Goal: Transaction & Acquisition: Purchase product/service

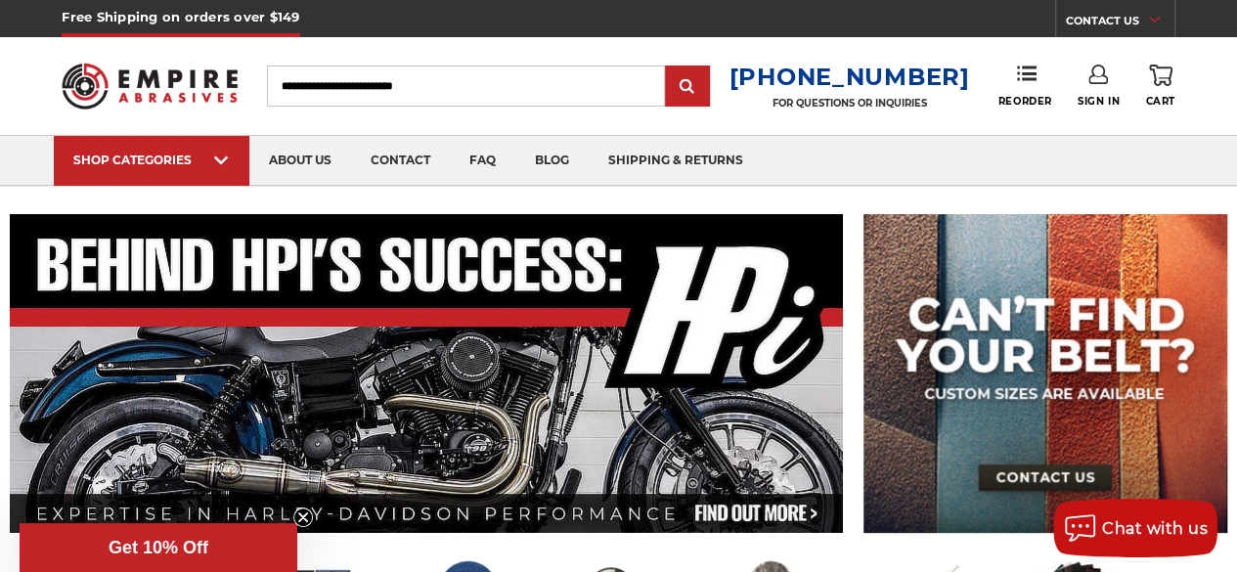
click at [1098, 83] on use at bounding box center [1099, 75] width 20 height 20
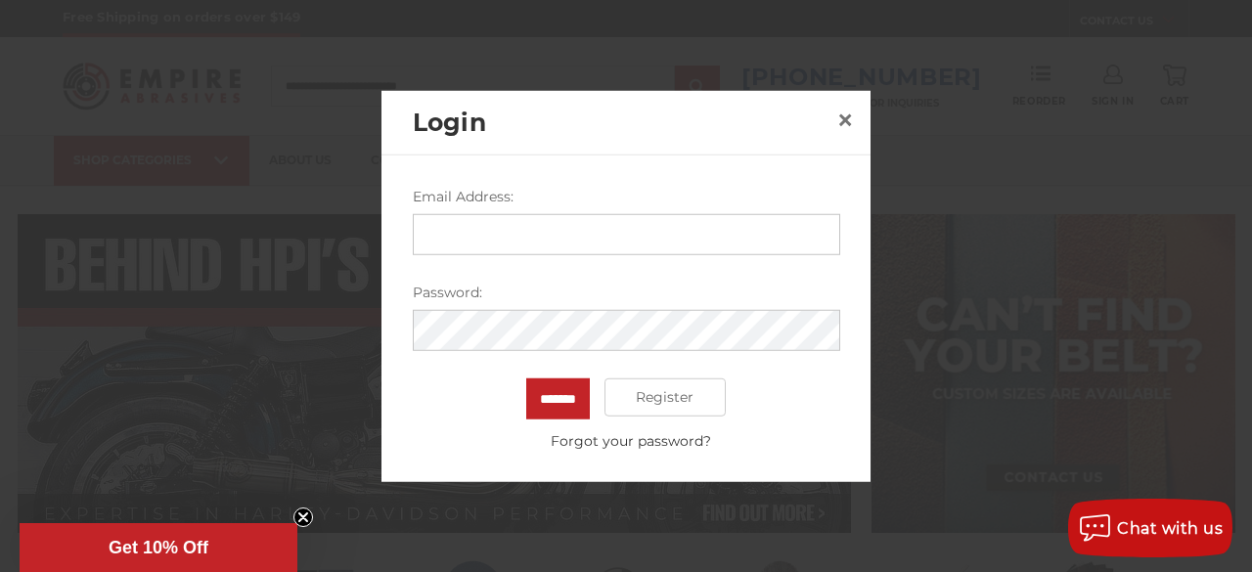
click at [487, 228] on input "Email Address:" at bounding box center [626, 233] width 427 height 41
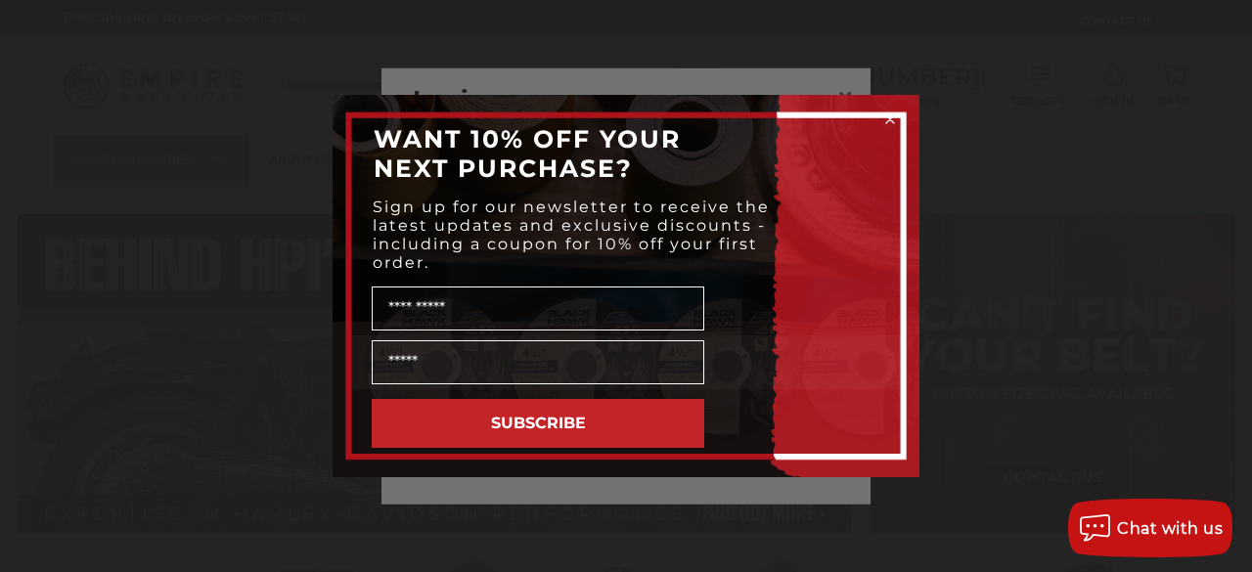
click at [886, 124] on circle "Close dialog" at bounding box center [890, 120] width 19 height 19
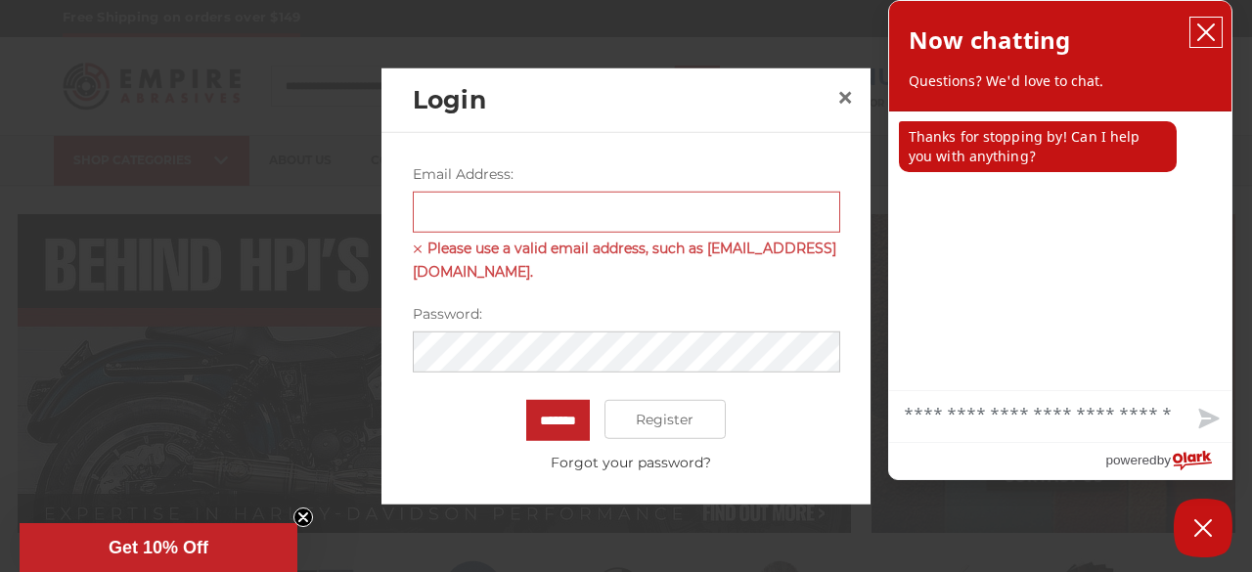
click at [1211, 33] on icon "close chatbox" at bounding box center [1206, 32] width 20 height 20
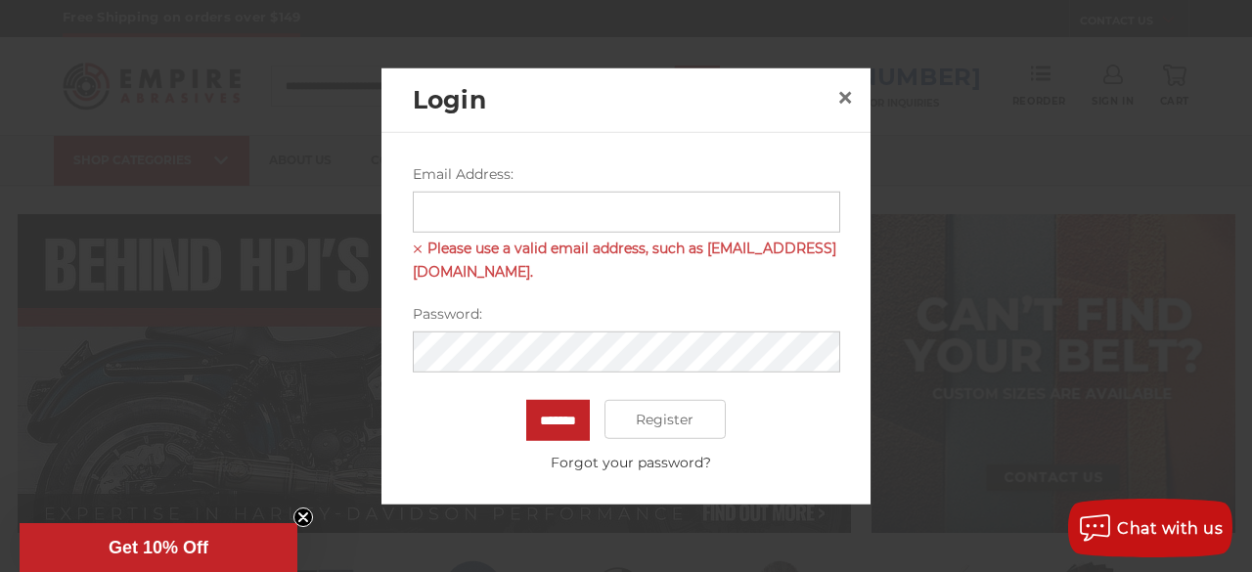
click at [477, 212] on input "Email Address:" at bounding box center [626, 211] width 427 height 41
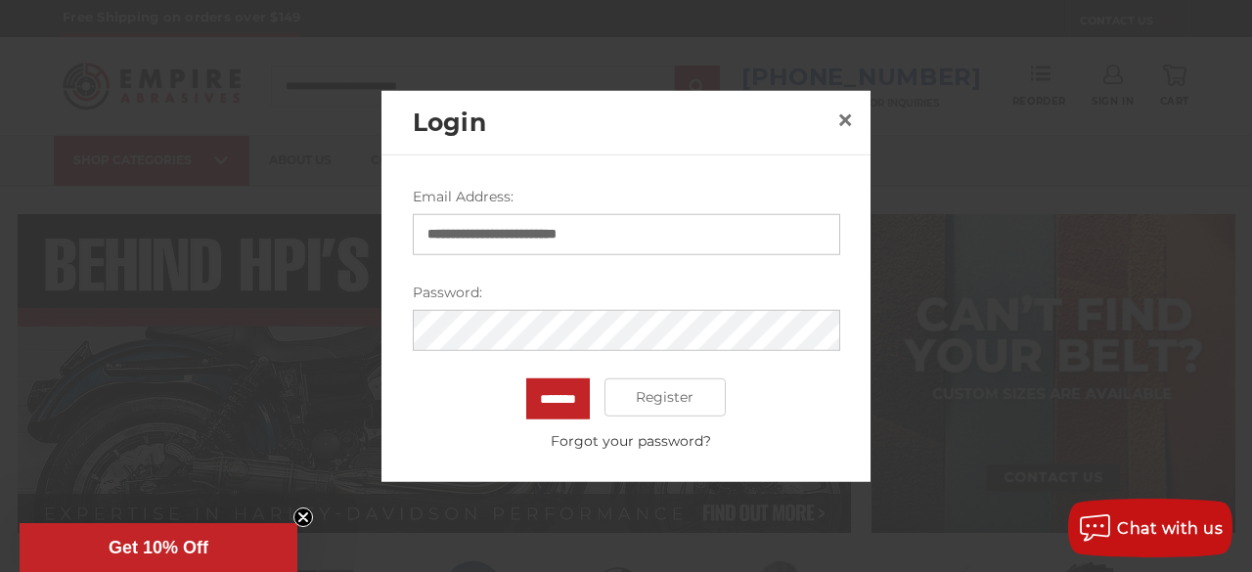
type input "**********"
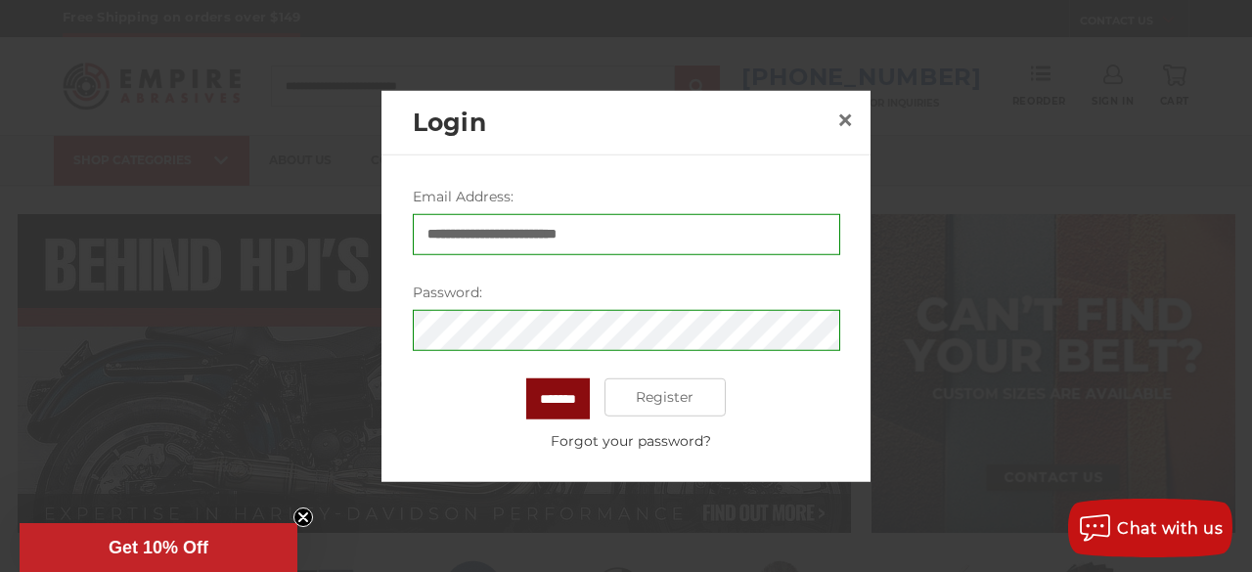
click at [568, 404] on input "*******" at bounding box center [558, 398] width 64 height 41
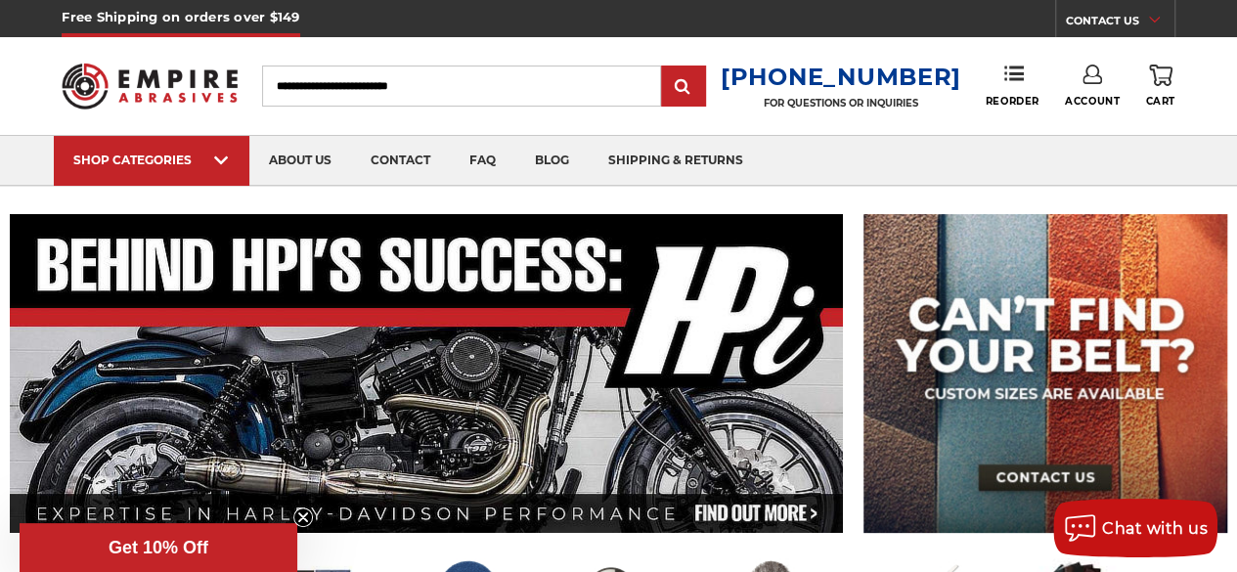
click at [1090, 78] on icon at bounding box center [1093, 75] width 20 height 20
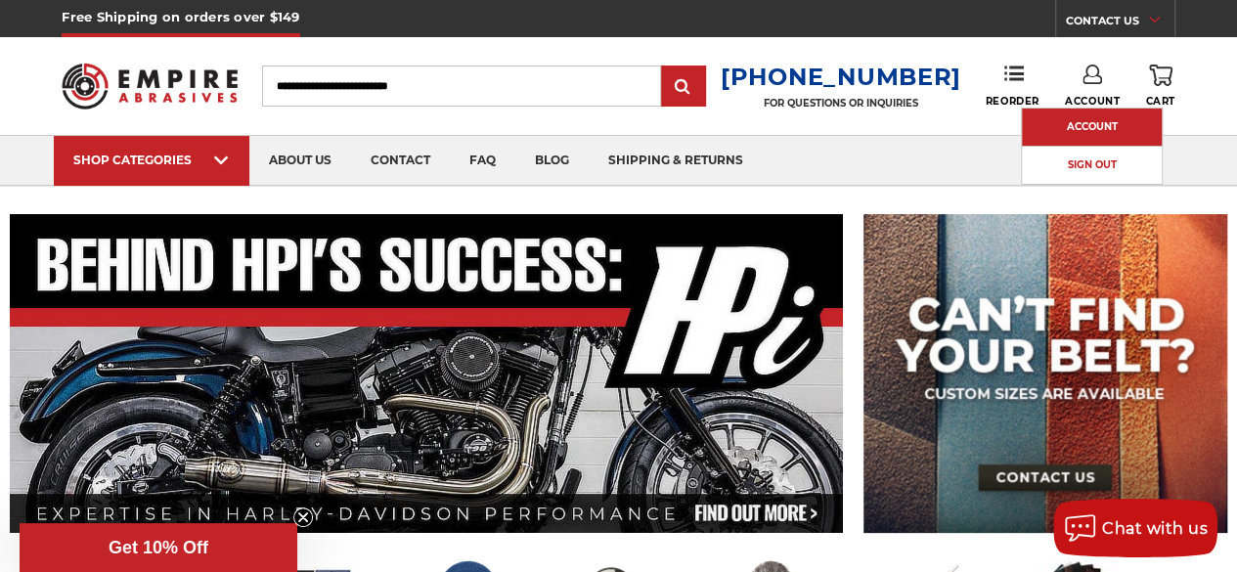
click at [1082, 131] on link "Account" at bounding box center [1092, 127] width 140 height 37
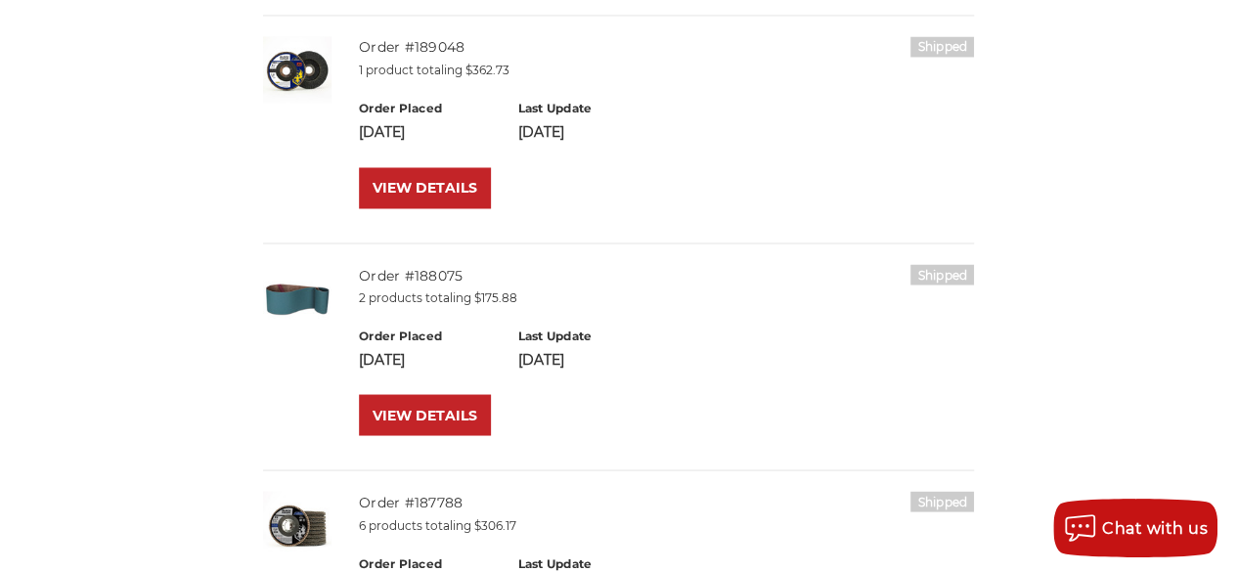
scroll to position [1609, 0]
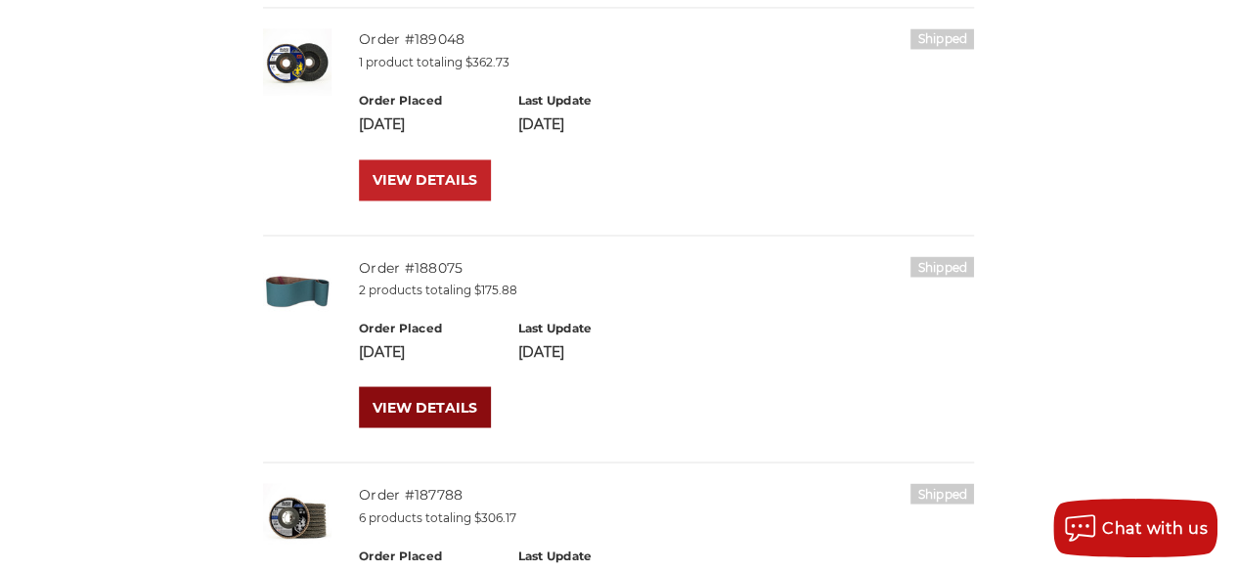
click at [423, 402] on link "VIEW DETAILS" at bounding box center [425, 406] width 132 height 41
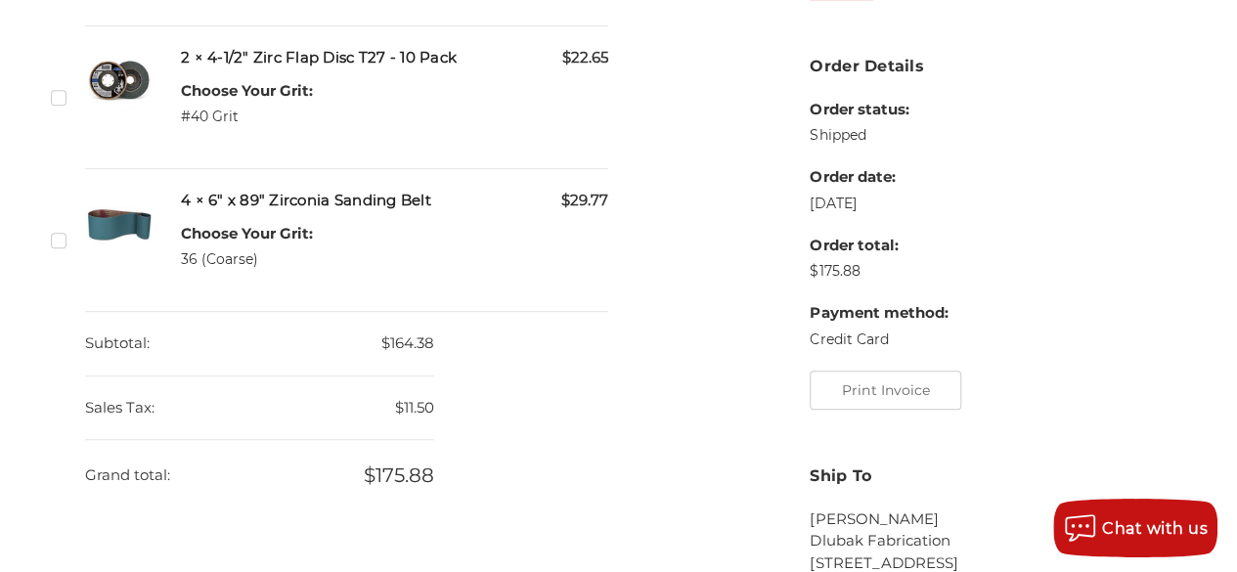
scroll to position [524, 0]
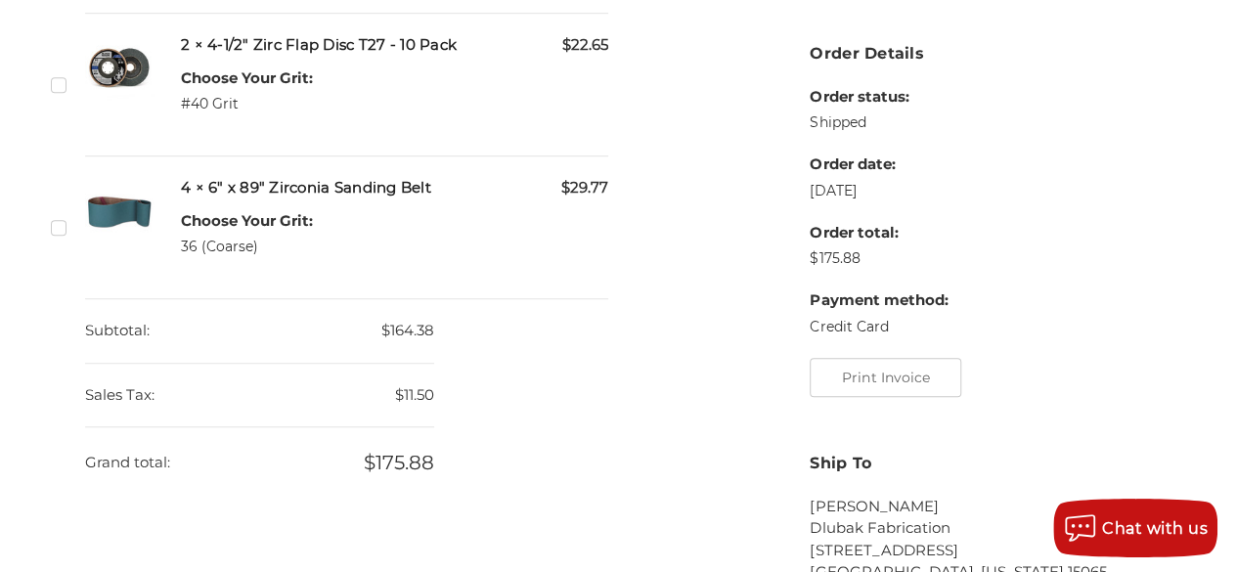
click at [106, 239] on img at bounding box center [119, 211] width 68 height 68
click at [58, 238] on label "Checkbox 510997 label" at bounding box center [61, 227] width 21 height 21
click at [59, 238] on label "Checkbox 510997 label" at bounding box center [61, 227] width 21 height 21
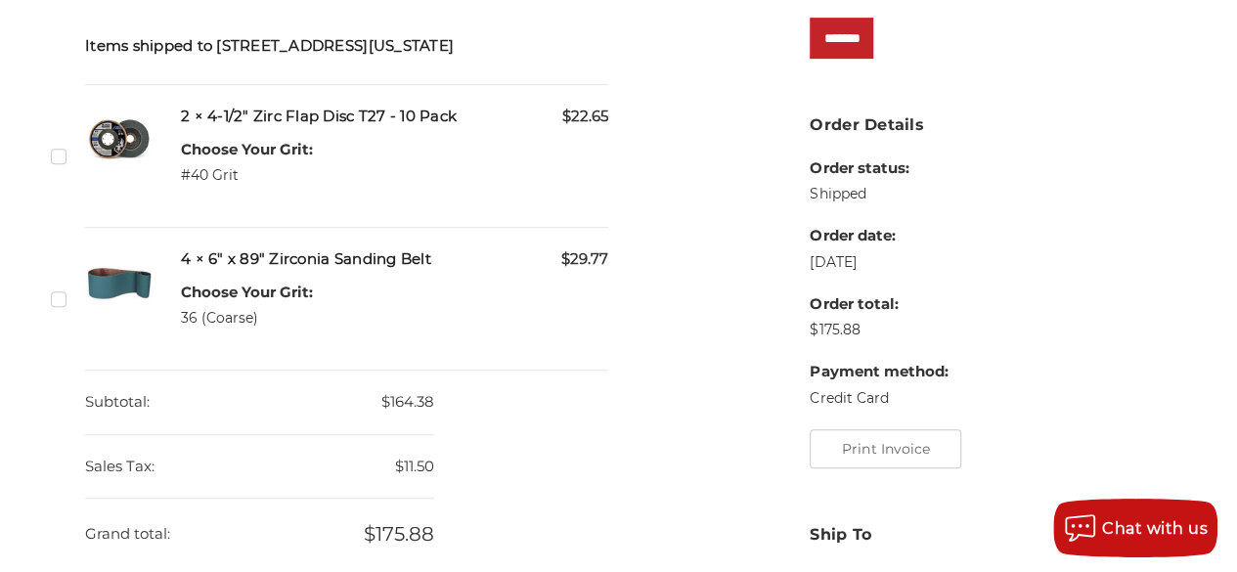
scroll to position [450, 0]
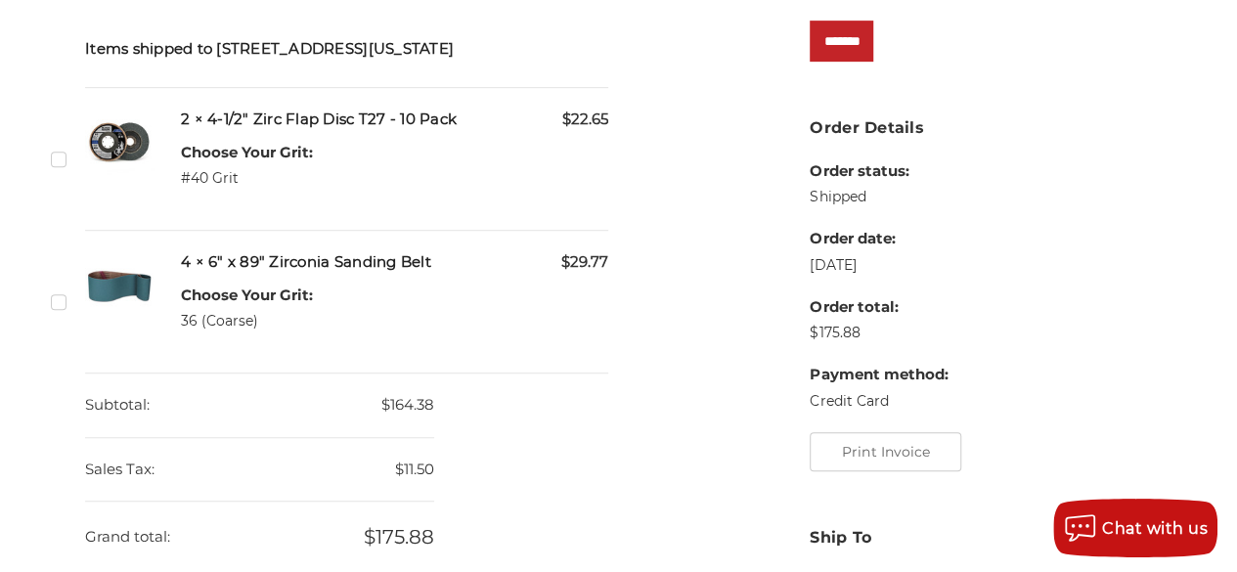
click at [53, 312] on label "Checkbox 510997 label" at bounding box center [61, 302] width 21 height 21
click at [874, 34] on input "*******" at bounding box center [842, 41] width 64 height 41
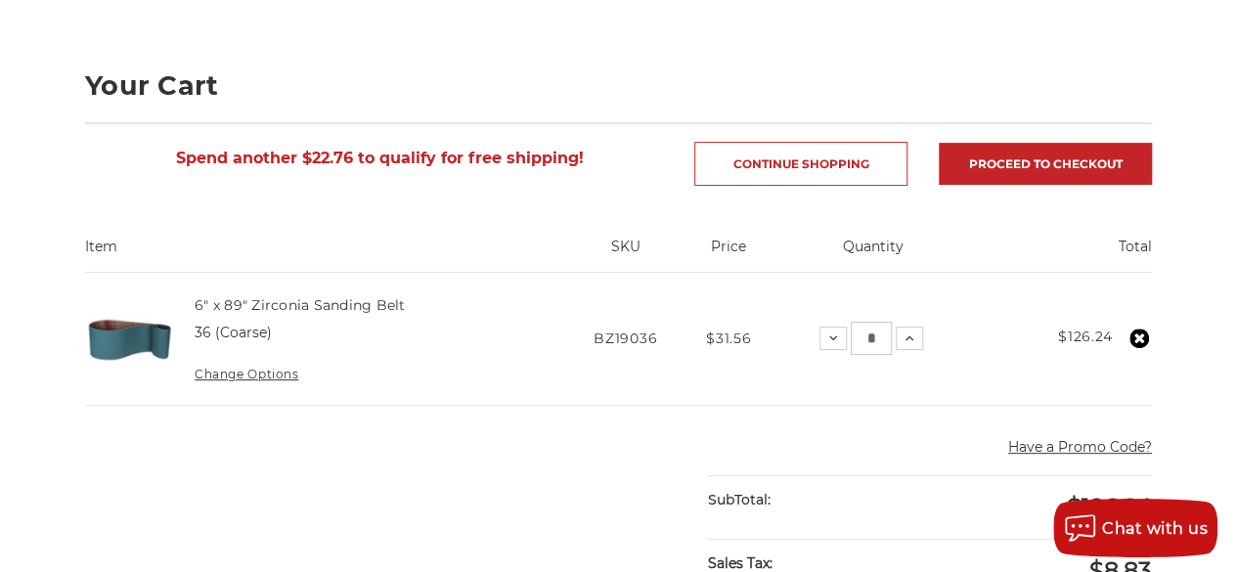
scroll to position [231, 0]
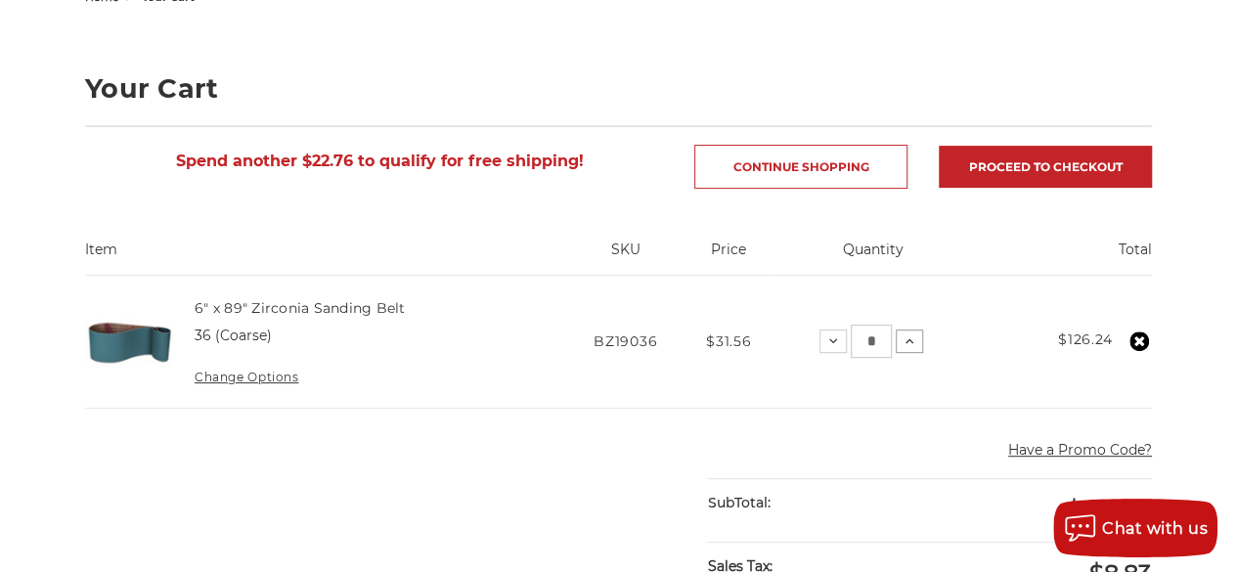
click at [906, 338] on use at bounding box center [910, 340] width 8 height 5
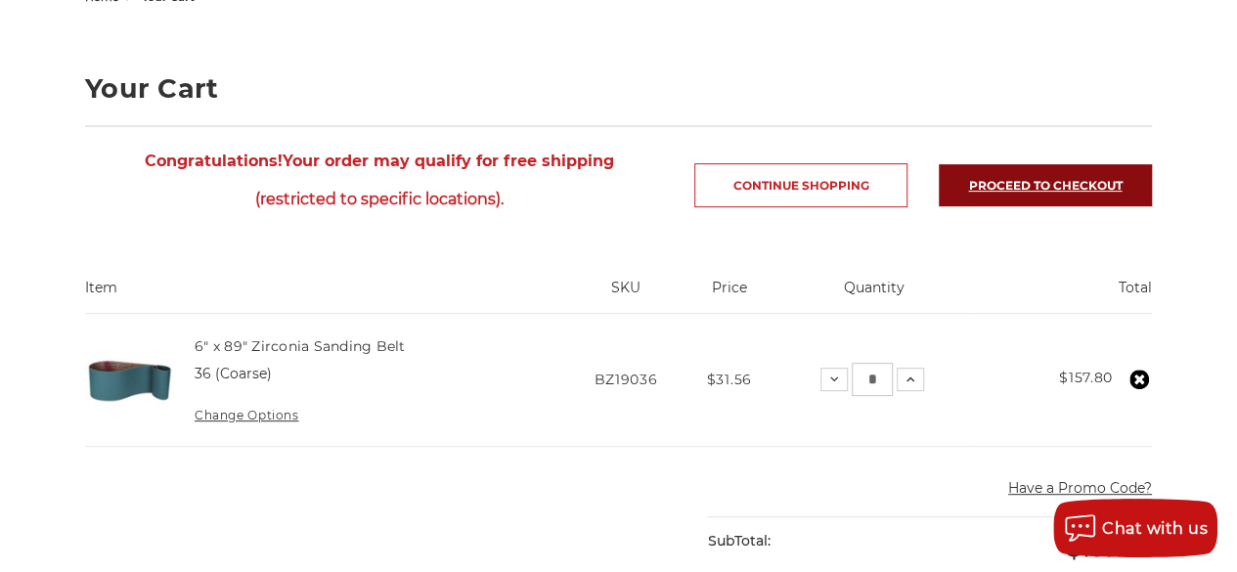
click at [1030, 186] on link "Proceed to checkout" at bounding box center [1045, 185] width 213 height 42
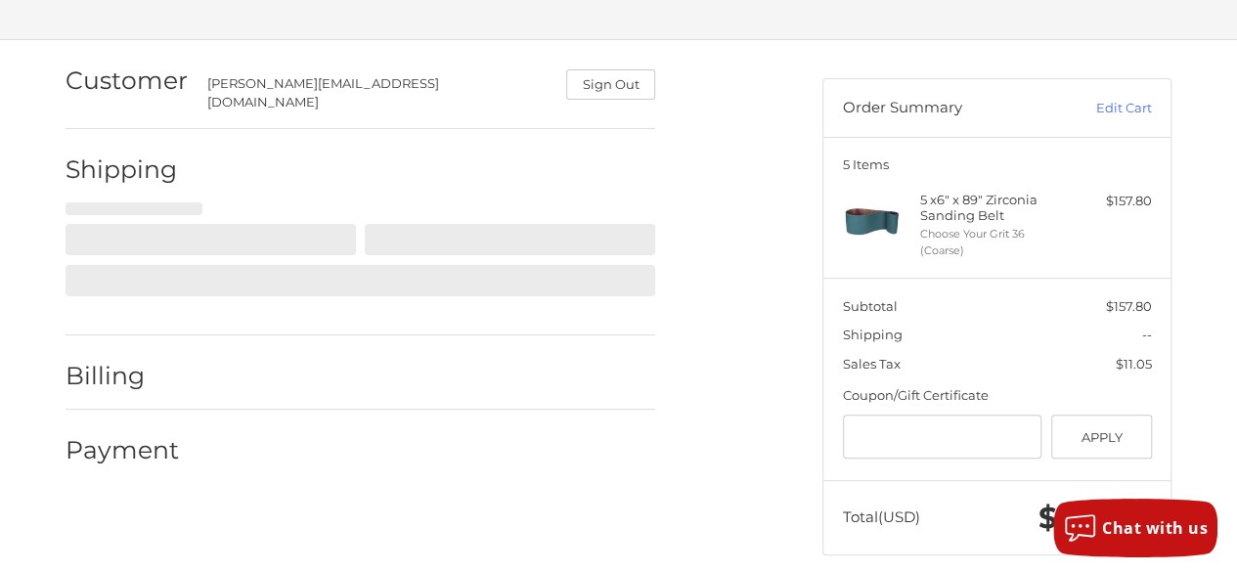
scroll to position [113, 0]
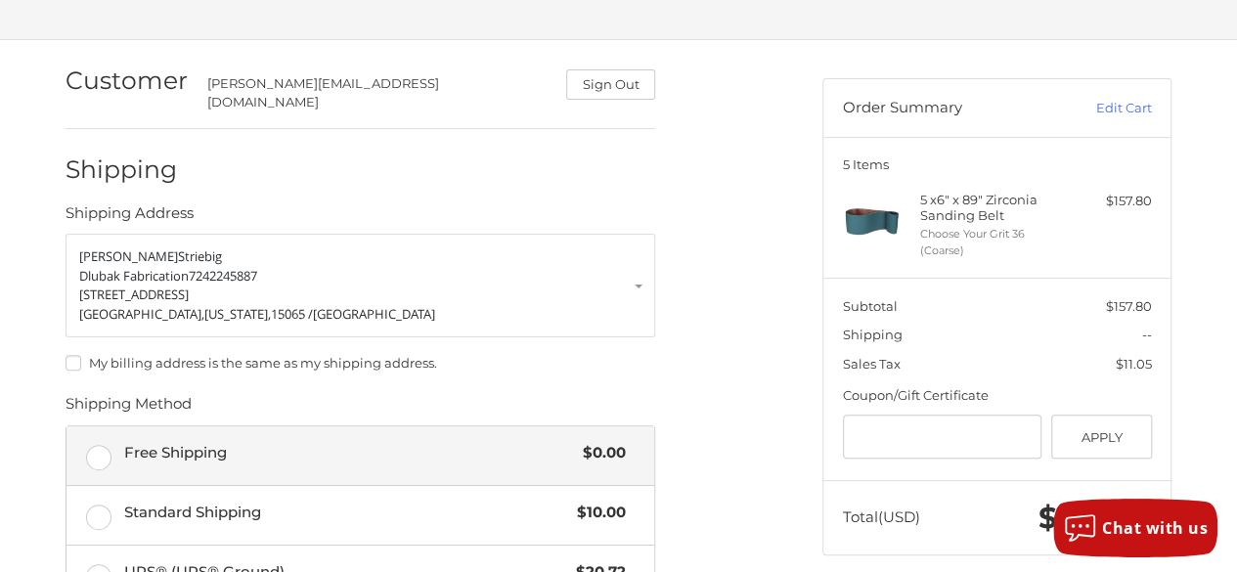
click at [92, 440] on label "Free Shipping $0.00" at bounding box center [361, 456] width 588 height 59
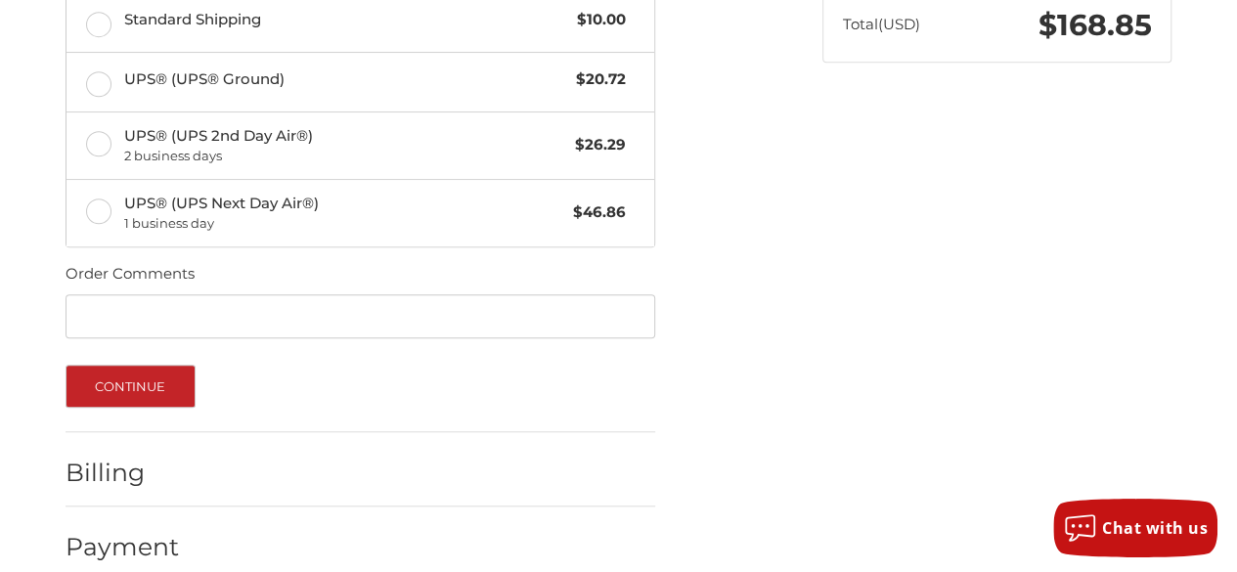
scroll to position [616, 0]
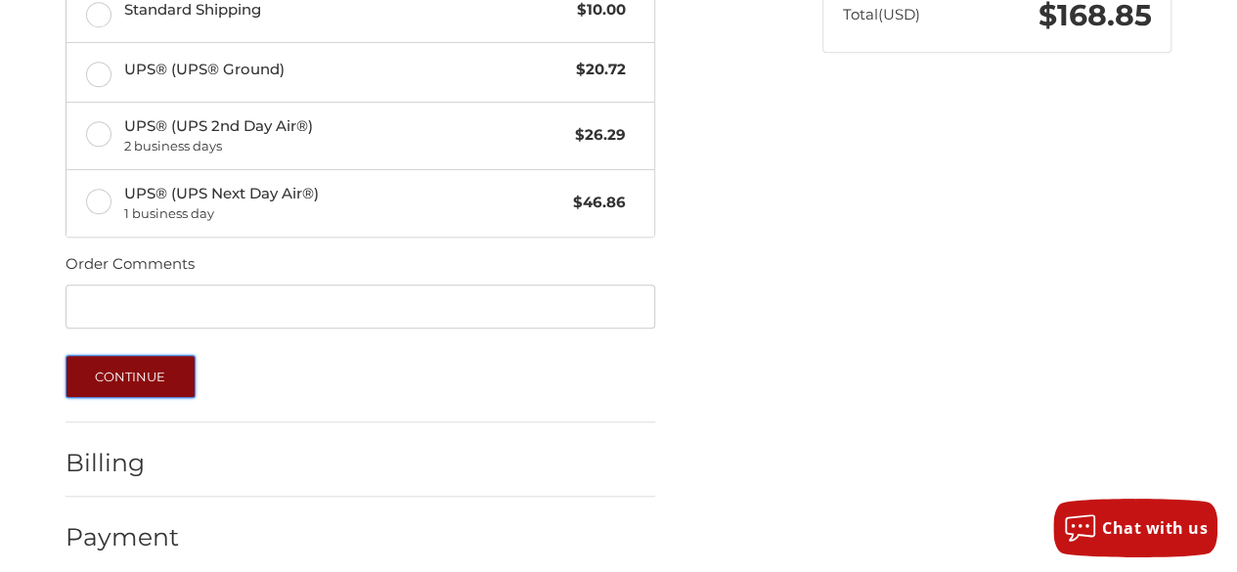
click at [133, 364] on button "Continue" at bounding box center [131, 376] width 130 height 43
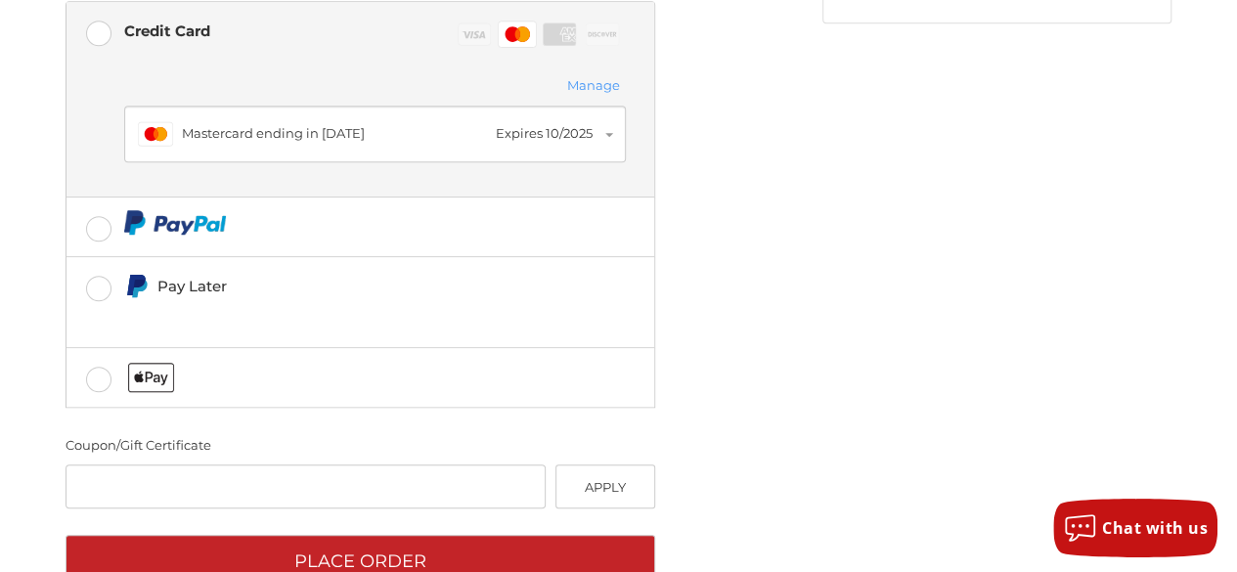
scroll to position [648, 0]
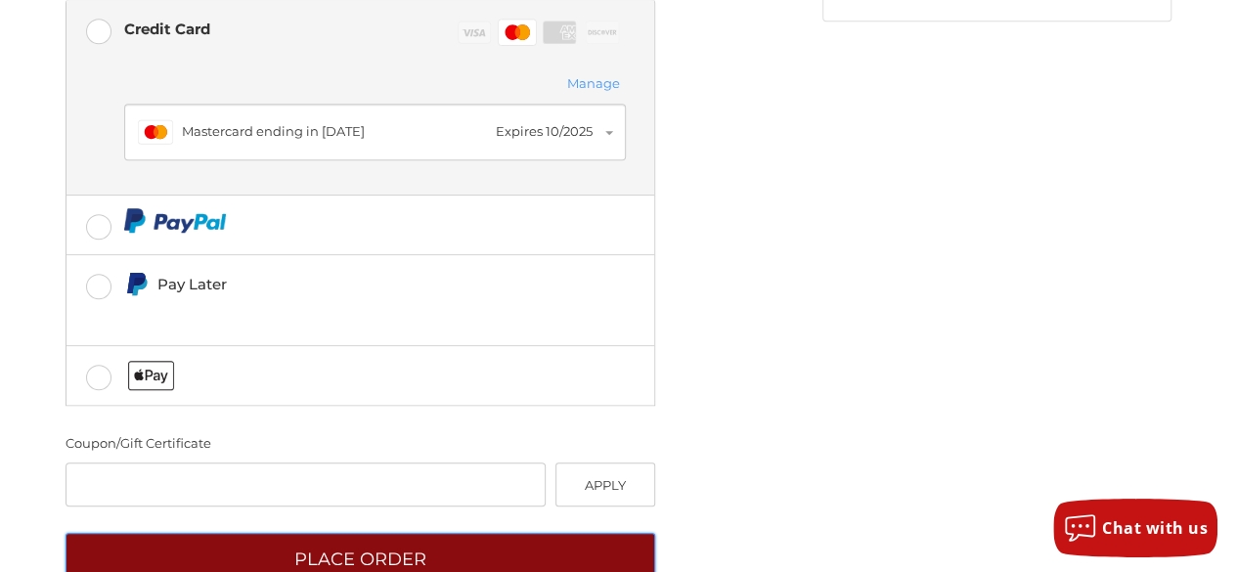
click at [355, 533] on button "Place Order" at bounding box center [361, 560] width 590 height 54
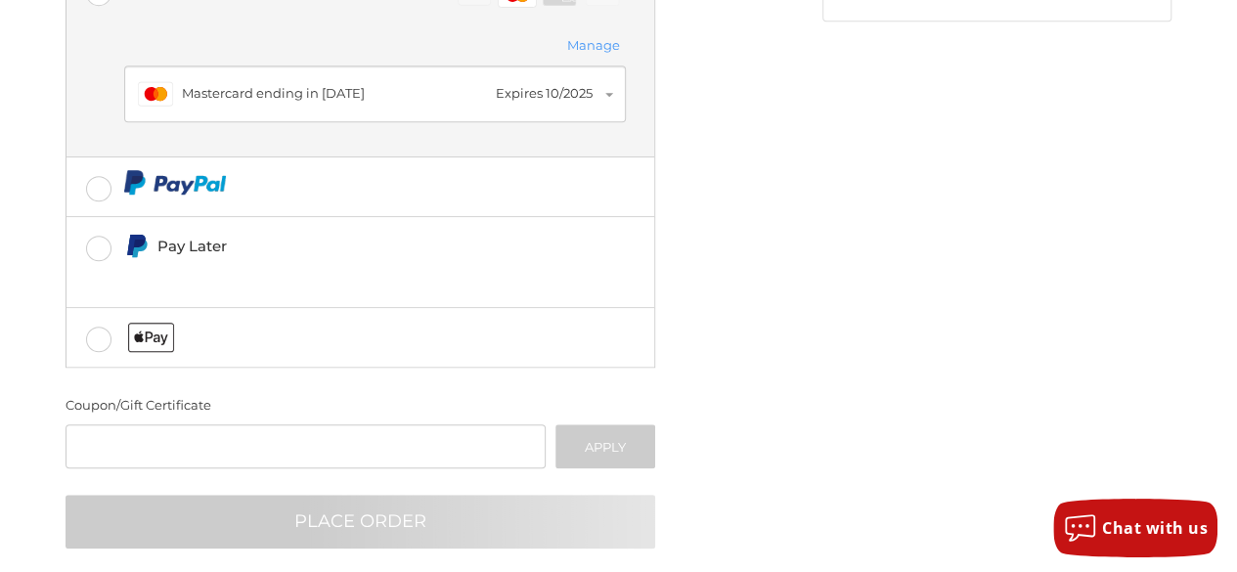
scroll to position [125, 0]
